Goal: Complete application form: Complete application form

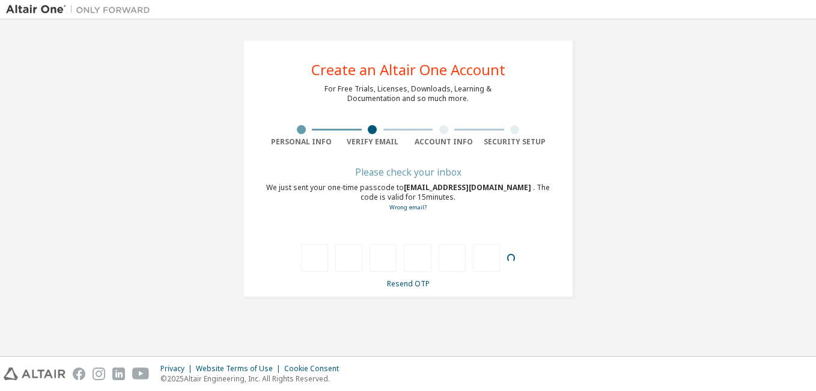
type input "*"
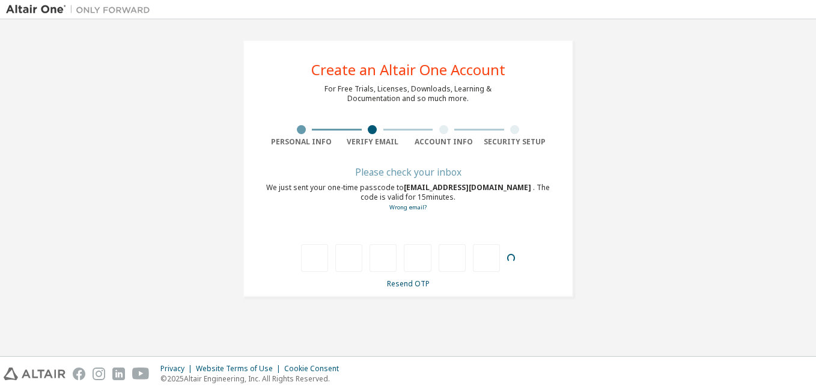
type input "*"
click at [411, 284] on link "Resend OTP" at bounding box center [408, 283] width 43 height 10
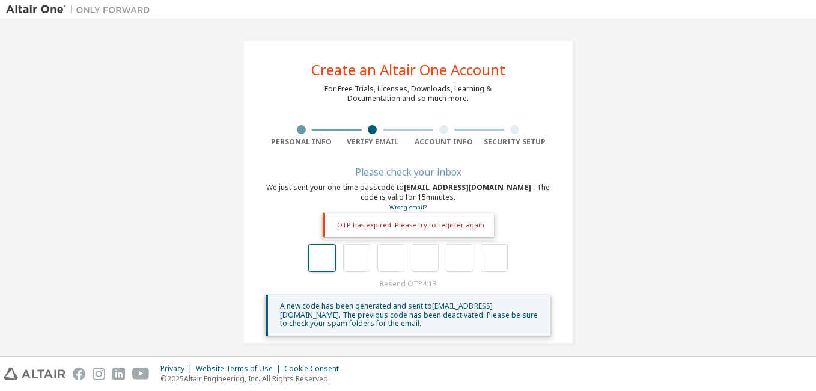
click at [314, 255] on input "text" at bounding box center [321, 258] width 27 height 28
type input "*"
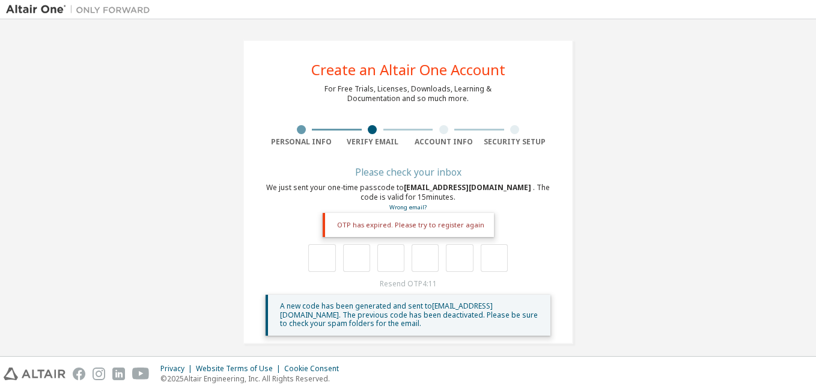
type input "*"
